Goal: Task Accomplishment & Management: Complete application form

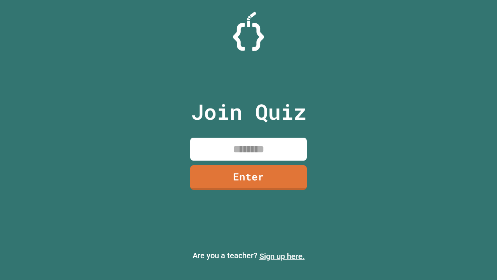
click at [282, 256] on link "Sign up here." at bounding box center [281, 255] width 45 height 9
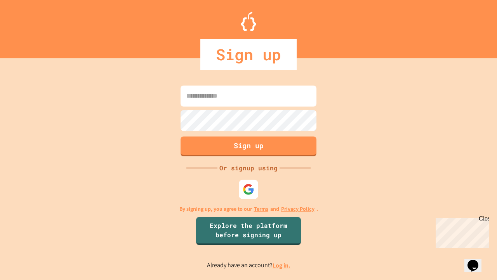
click at [282, 265] on link "Log in." at bounding box center [282, 265] width 18 height 8
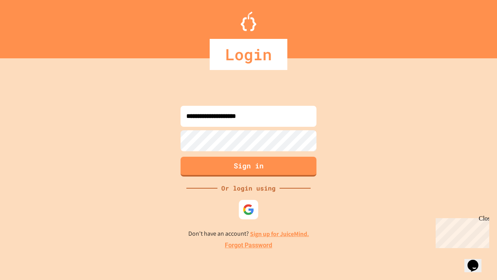
type input "**********"
